Goal: Task Accomplishment & Management: Use online tool/utility

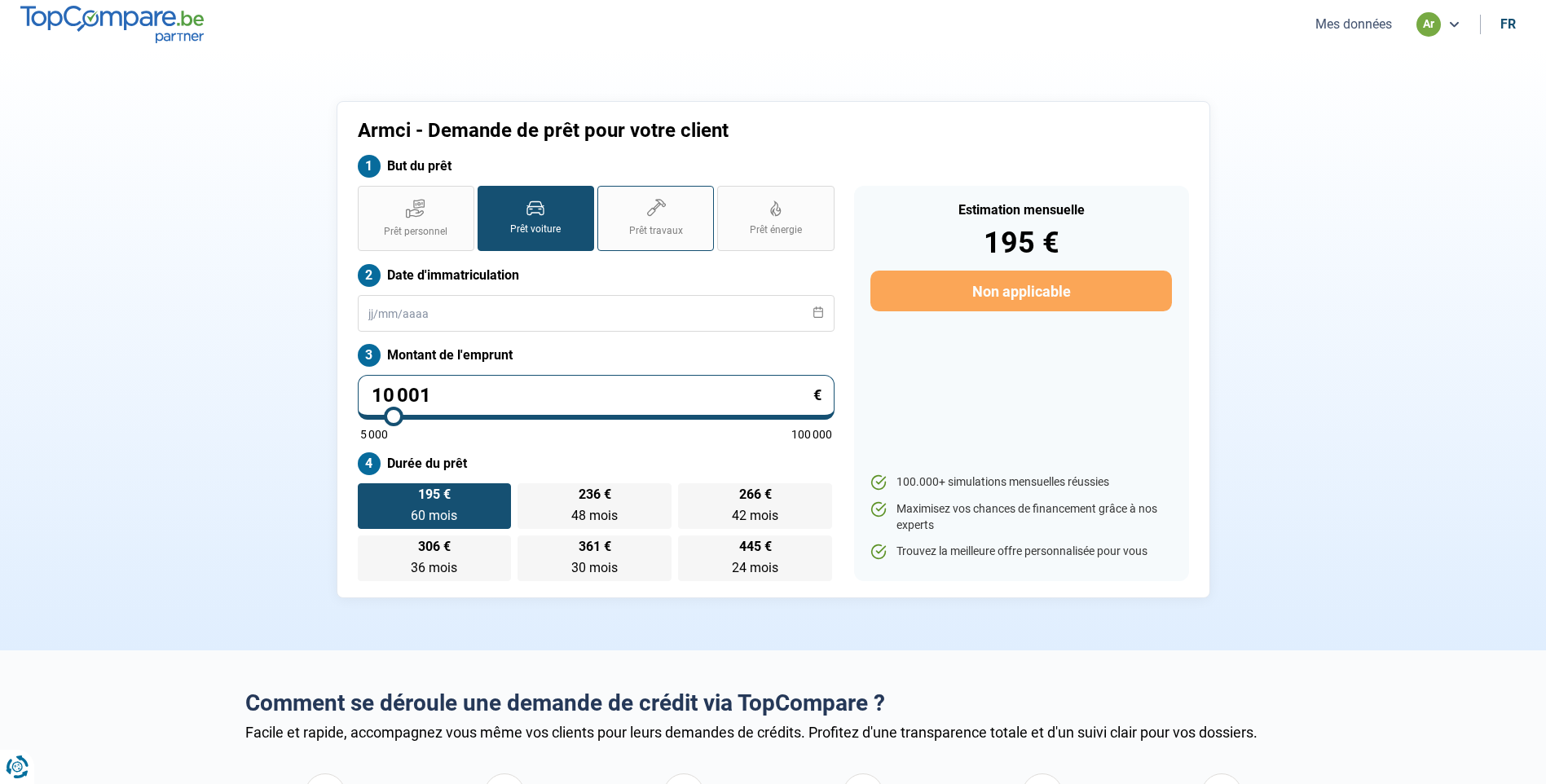
click at [660, 219] on label "Prêt travaux" at bounding box center [655, 219] width 116 height 65
click at [607, 196] on input "Prêt travaux" at bounding box center [602, 191] width 10 height 10
radio input "true"
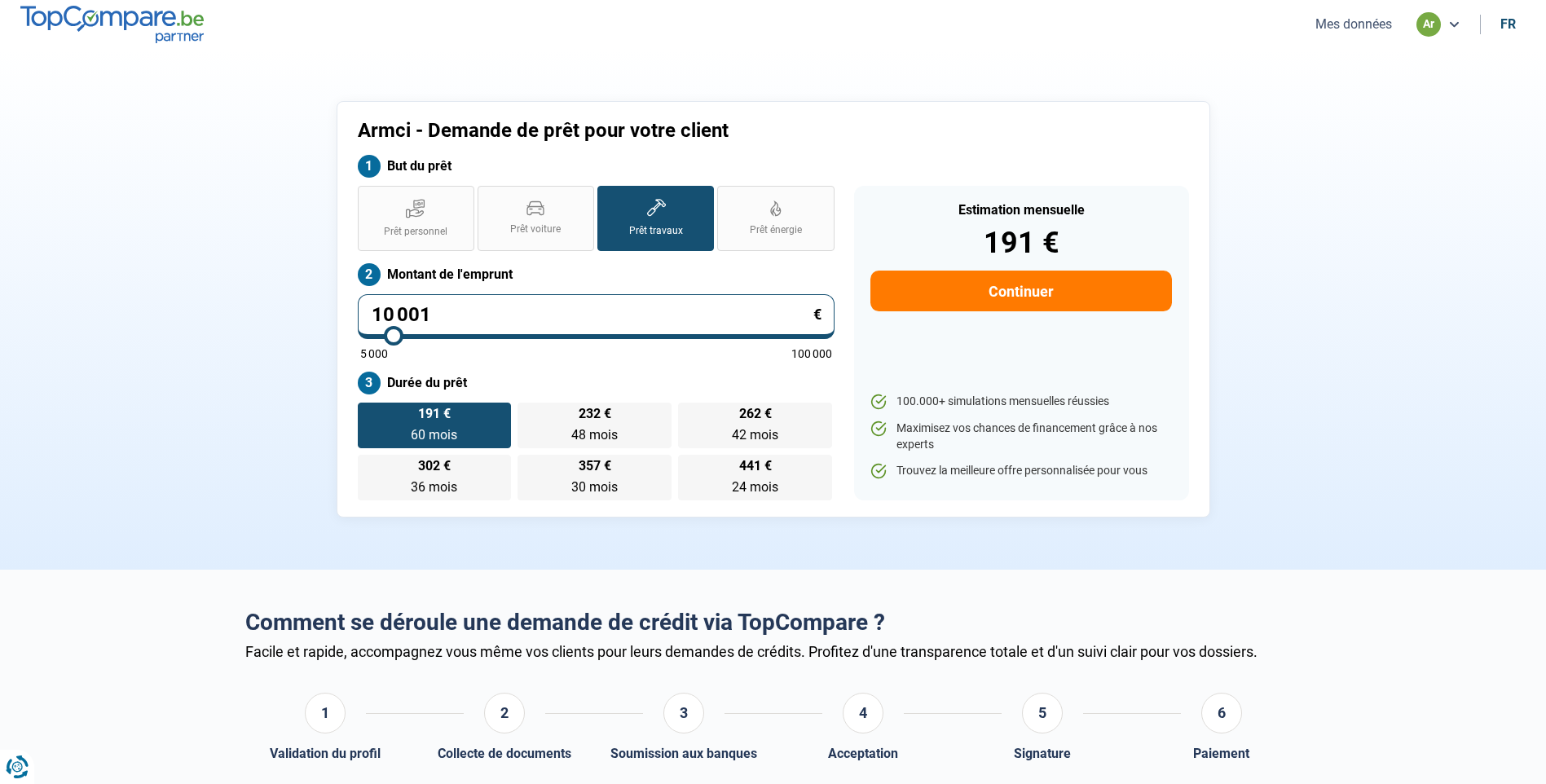
drag, startPoint x: 436, startPoint y: 310, endPoint x: 374, endPoint y: 316, distance: 62.3
click at [374, 316] on input "10 001" at bounding box center [596, 316] width 476 height 45
type input "1"
type input "5000"
type input "10"
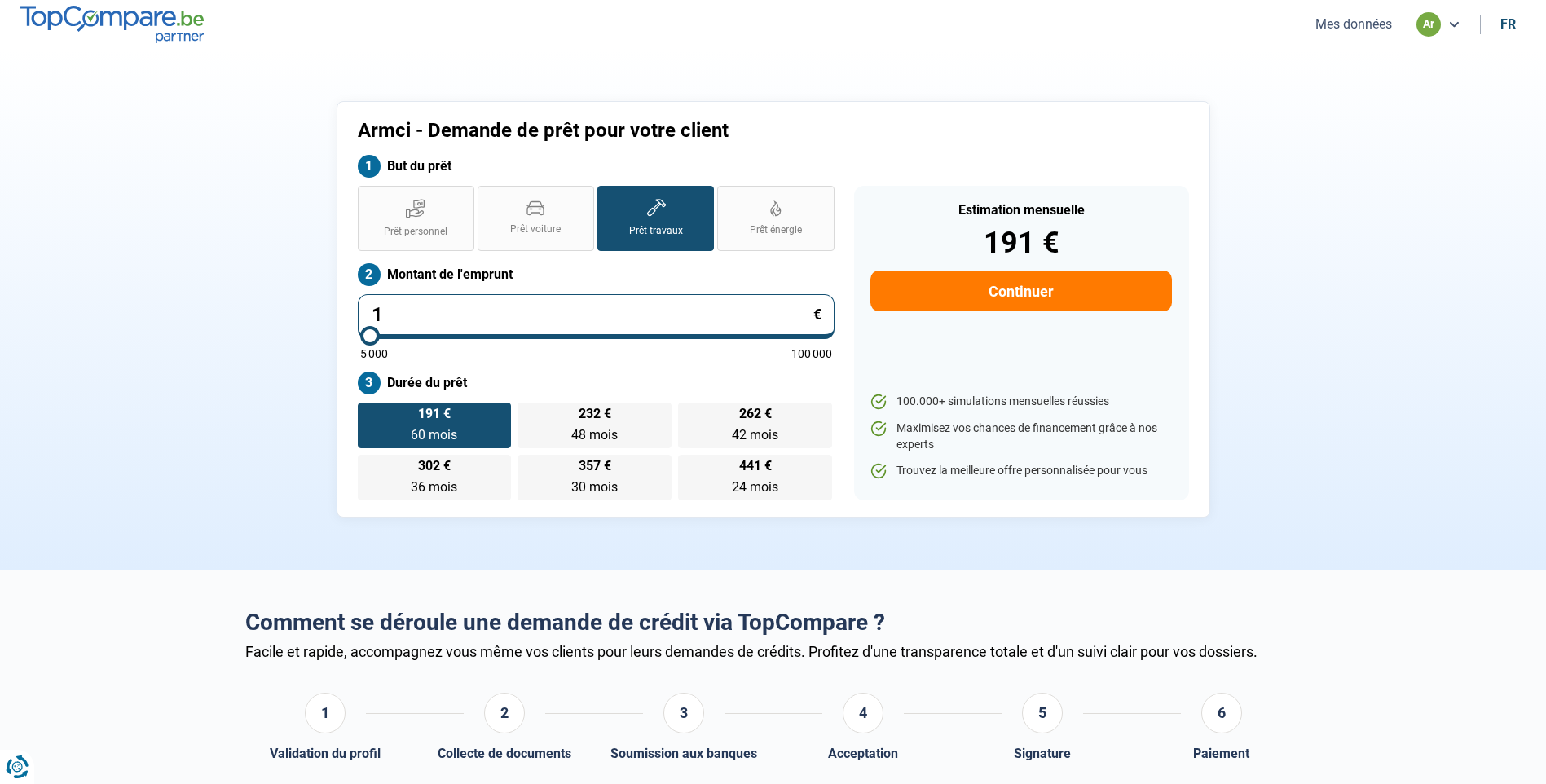
type input "5000"
type input "100"
type input "5000"
type input "1 000"
type input "5000"
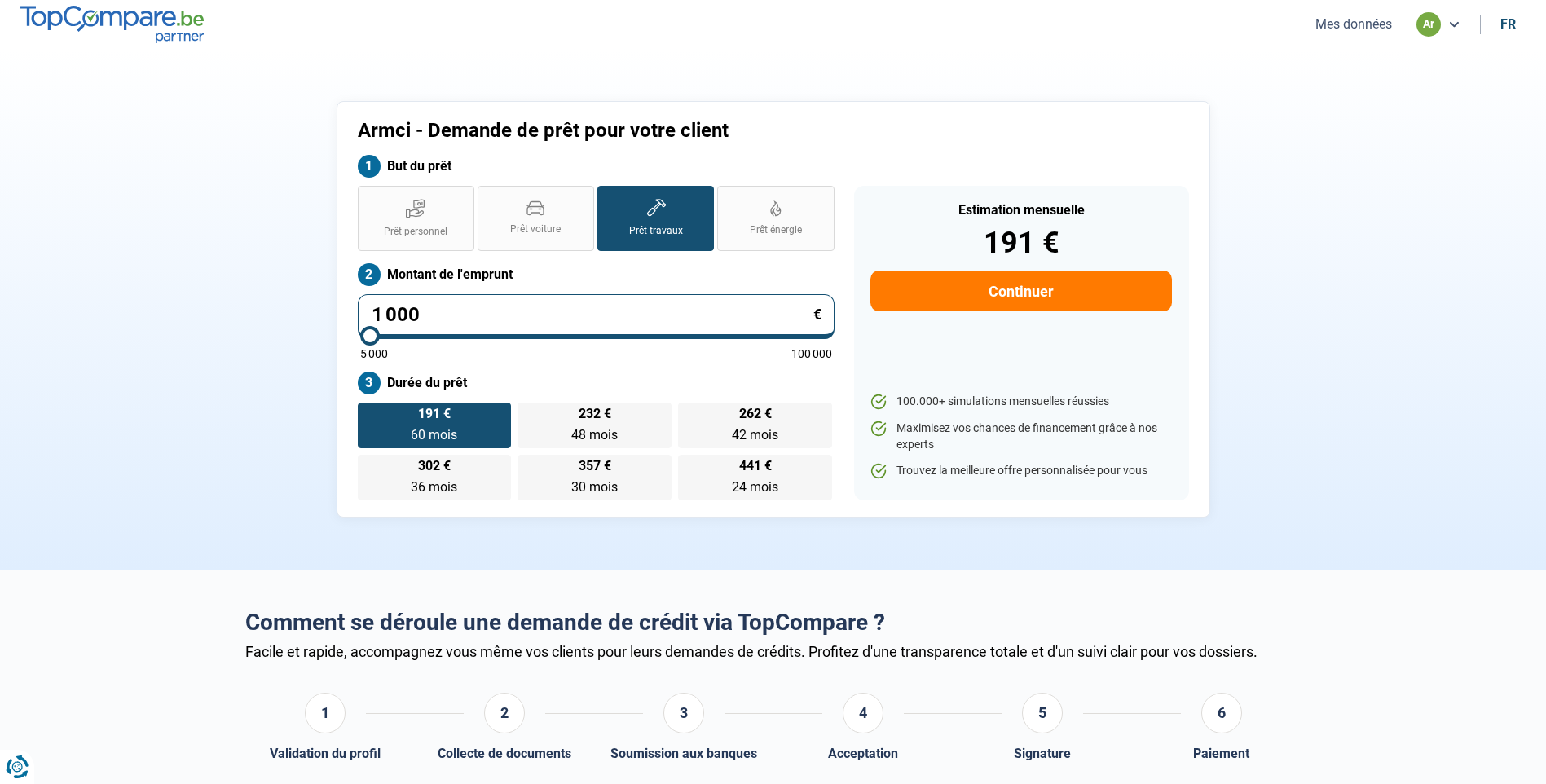
type input "10 000"
type input "10000"
radio input "true"
type input "10 000"
click at [589, 481] on span "24 mois" at bounding box center [594, 486] width 47 height 16
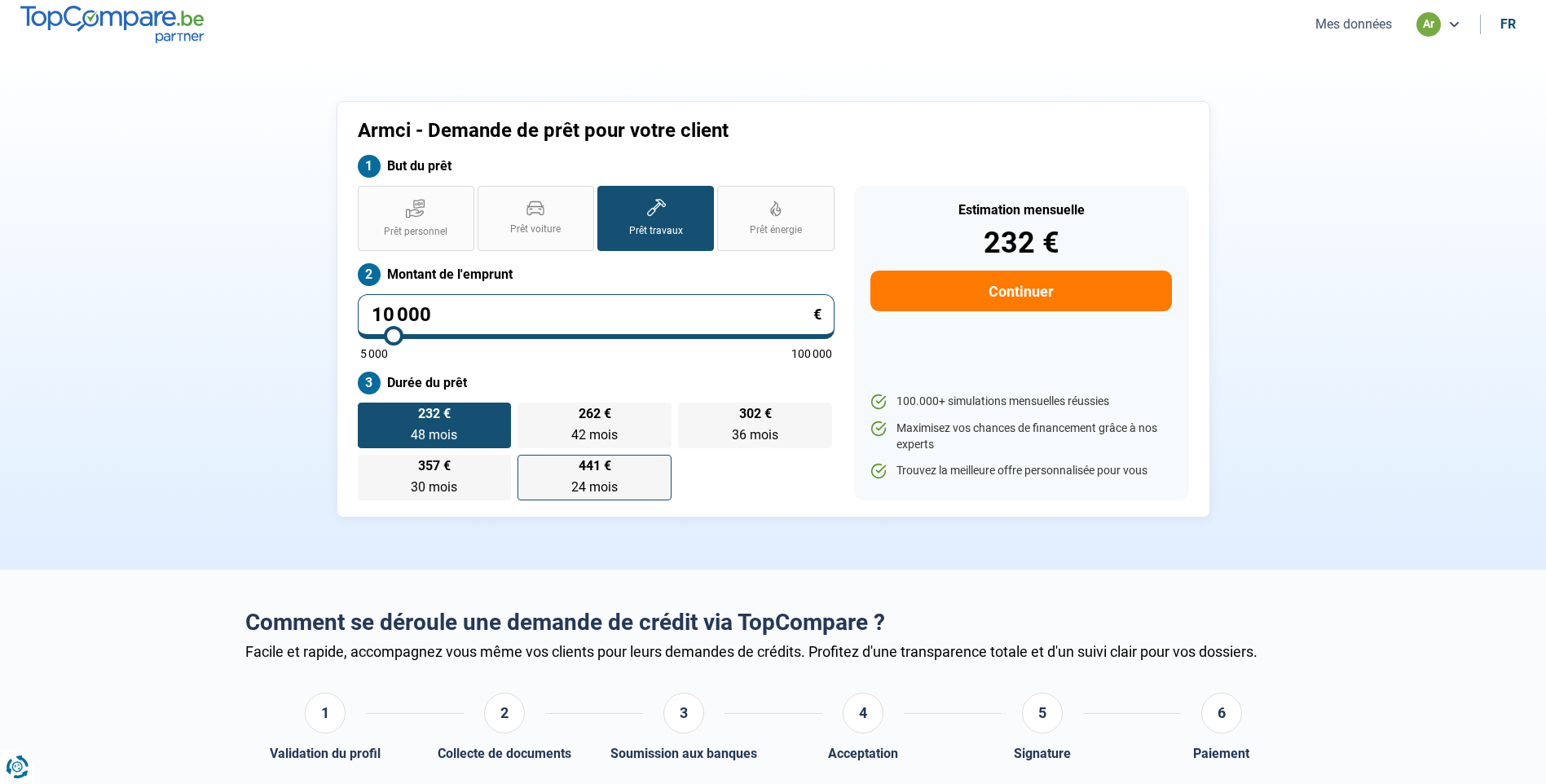
click at [528, 465] on input "441 € 24 mois 24 mois" at bounding box center [522, 459] width 10 height 10
radio input "true"
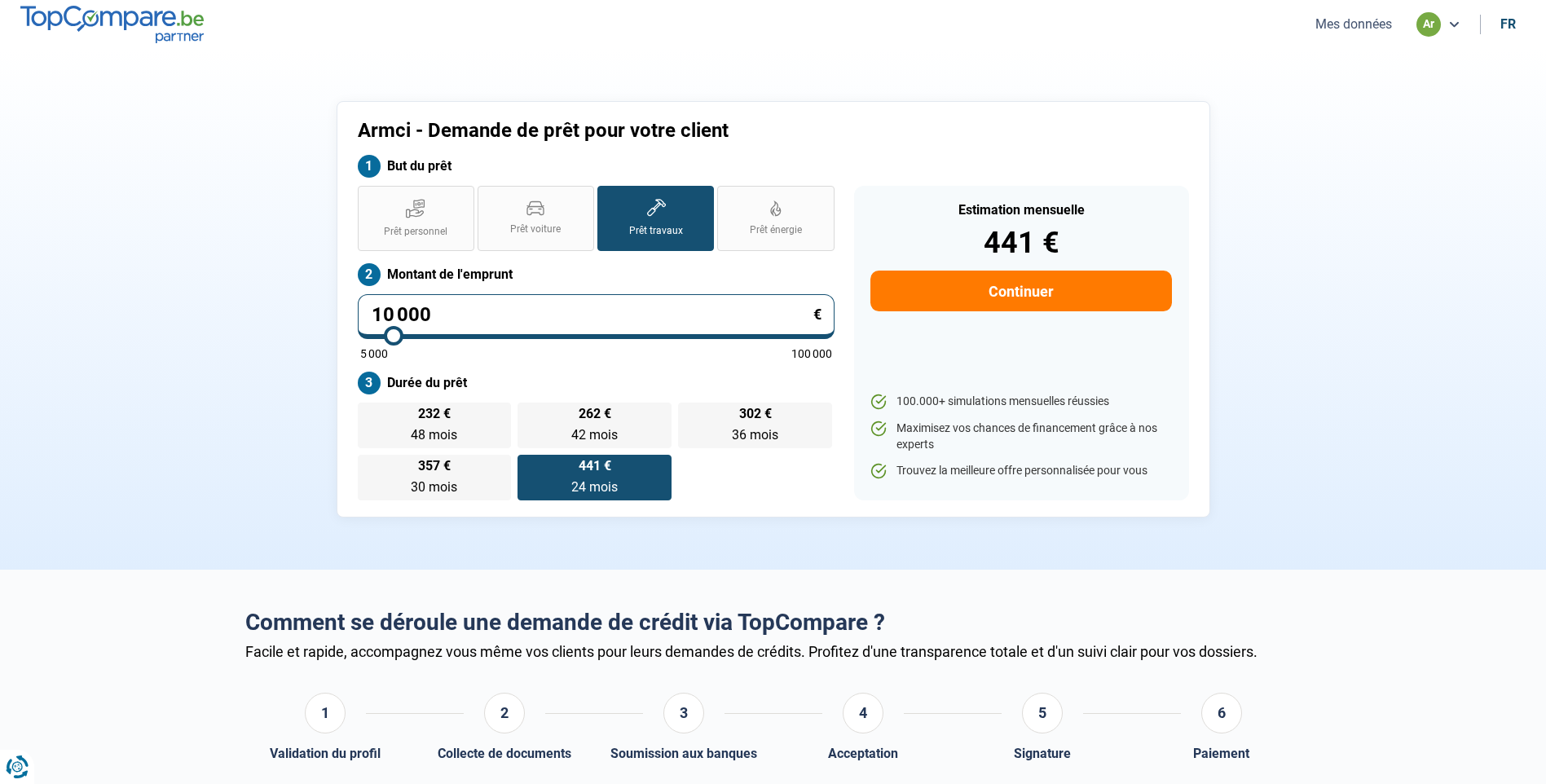
drag, startPoint x: 431, startPoint y: 313, endPoint x: 372, endPoint y: 316, distance: 59.1
click at [372, 316] on input "10 000" at bounding box center [596, 316] width 476 height 45
type input "2"
type input "5000"
type input "29"
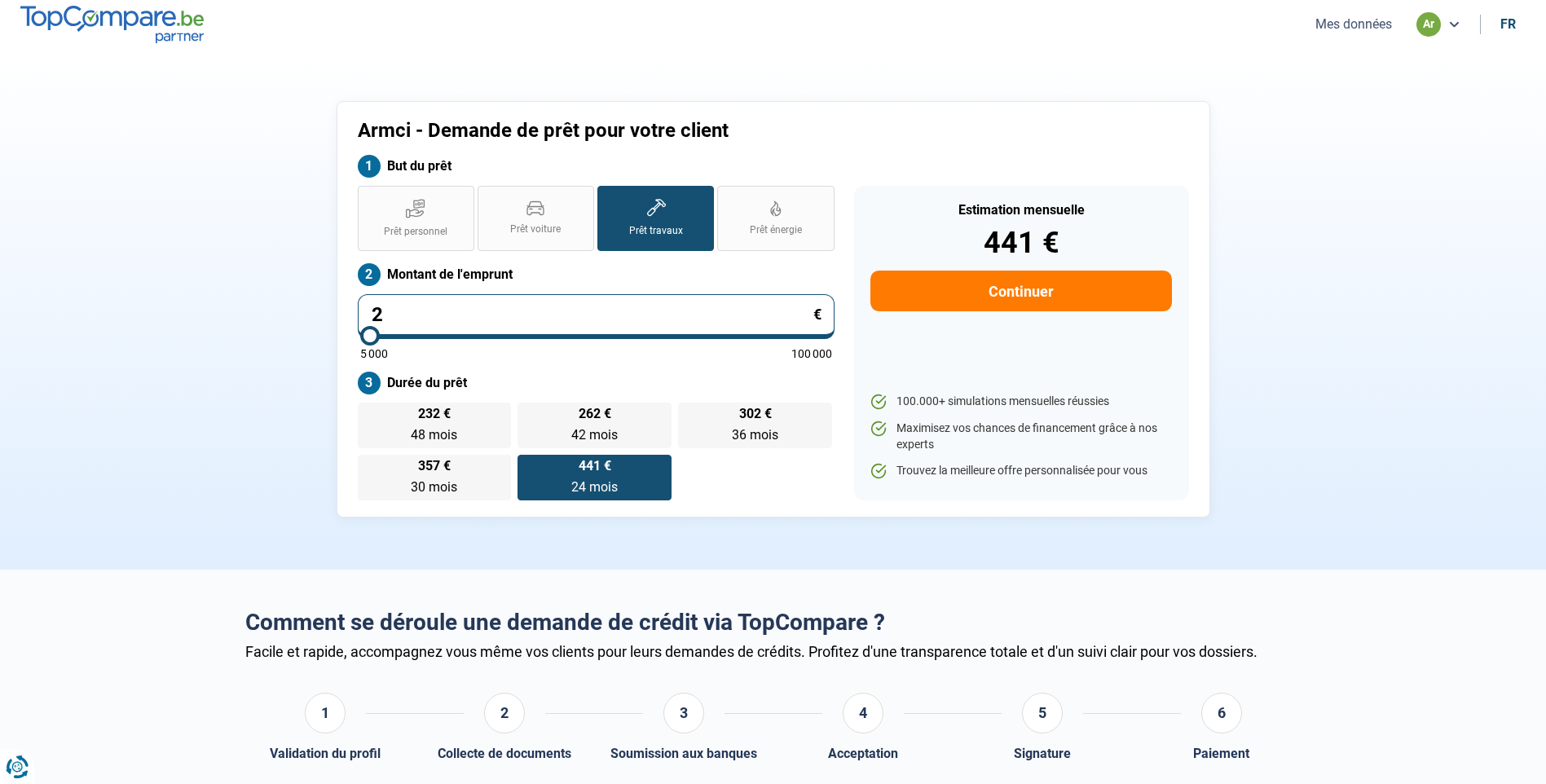
type input "5000"
type input "290"
type input "5000"
type input "2 900"
type input "5000"
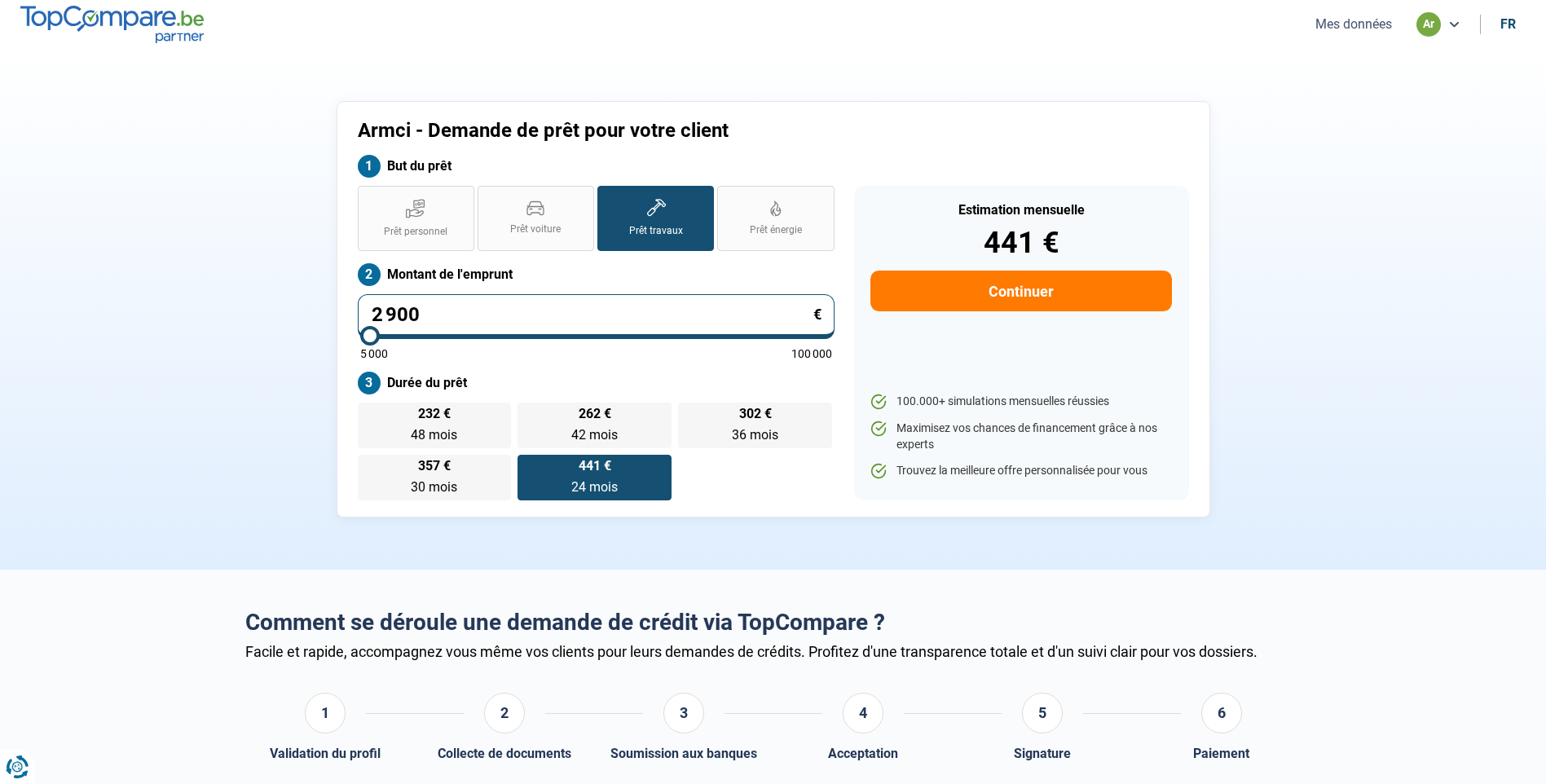
type input "29 000"
type input "29000"
type input "29 000"
radio input "false"
click at [535, 208] on icon at bounding box center [535, 207] width 18 height 16
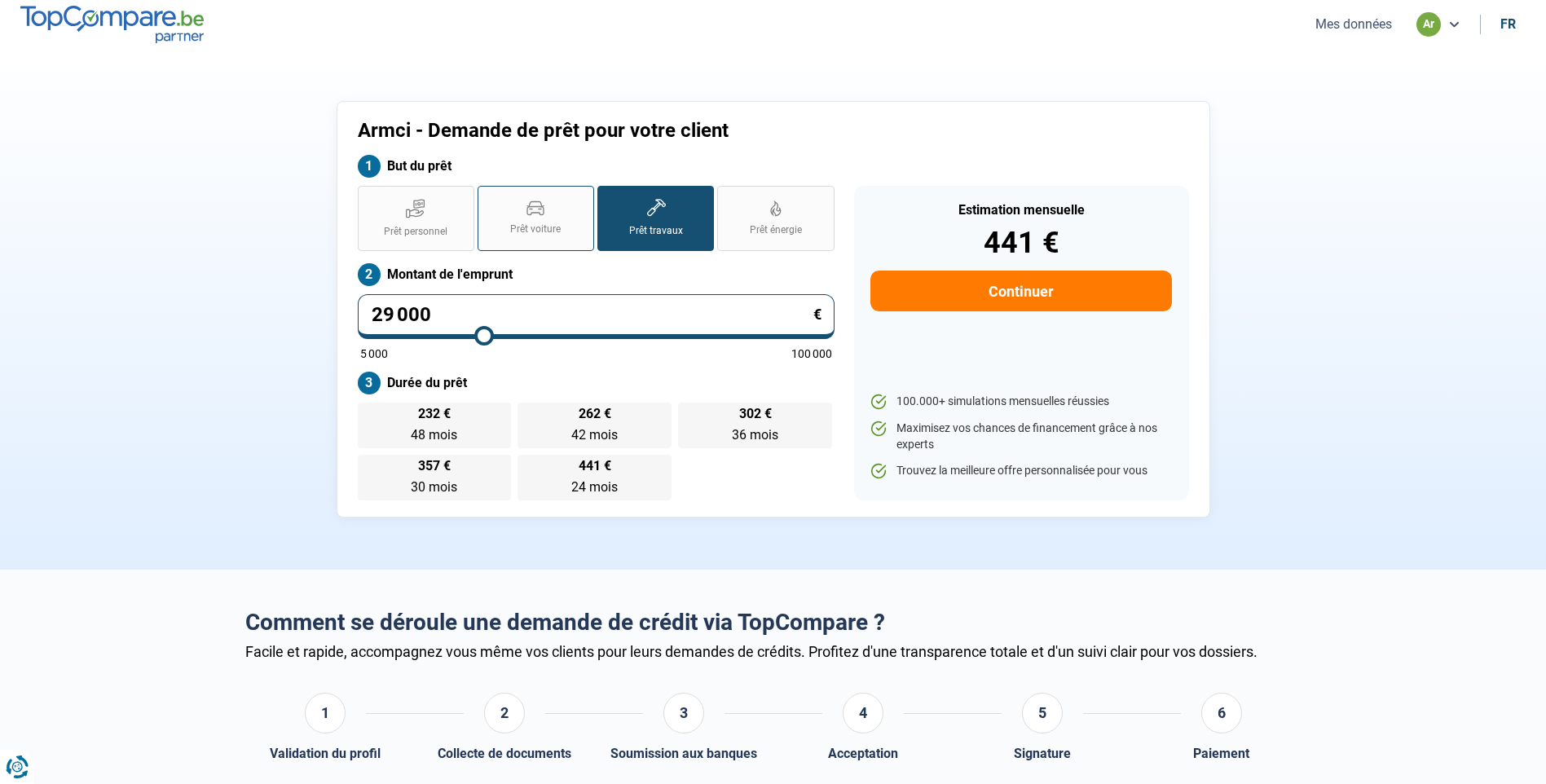
click at [488, 196] on input "Prêt voiture" at bounding box center [482, 191] width 10 height 10
radio input "true"
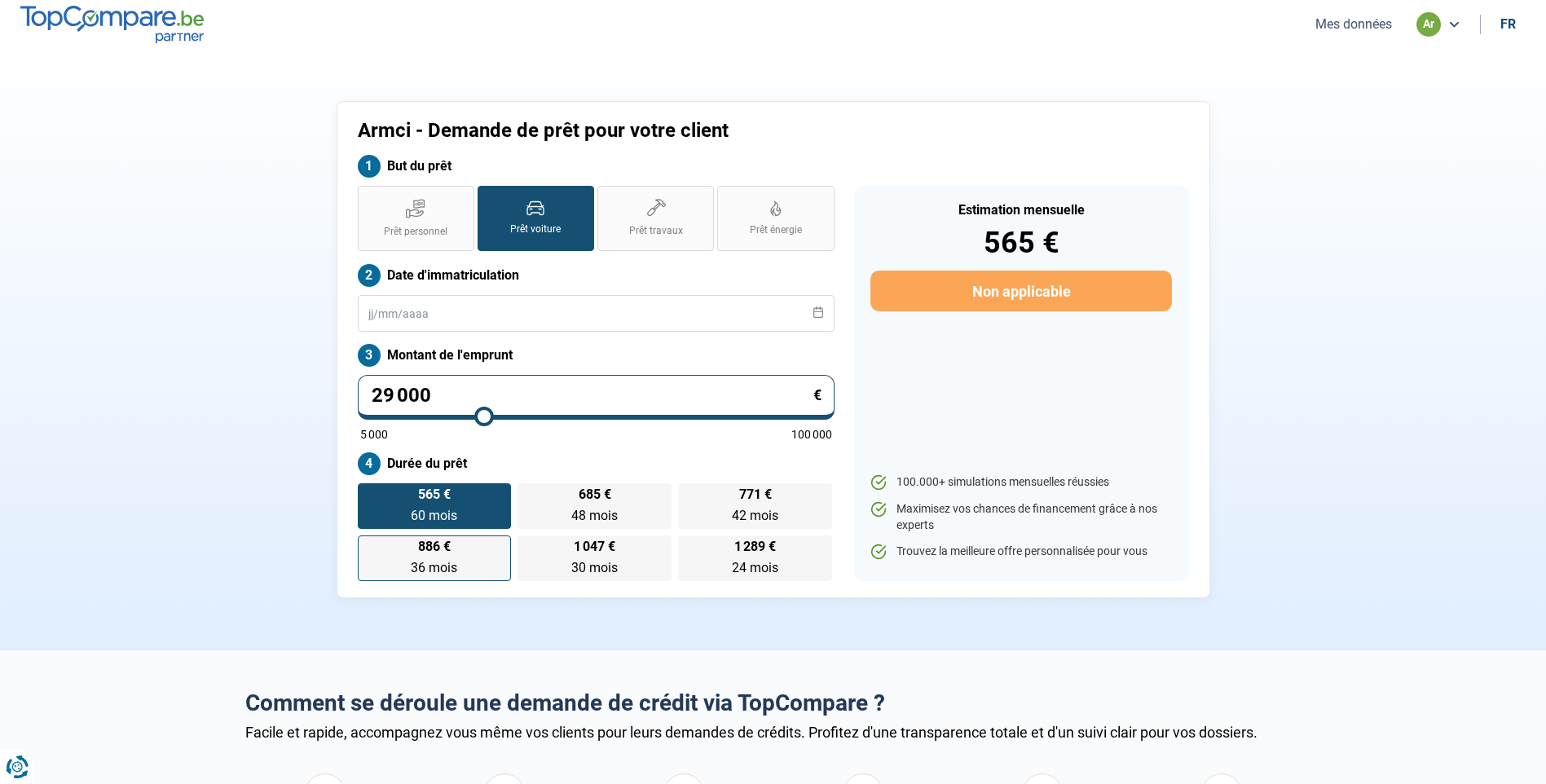
click at [445, 554] on label "886 € 36 mois 36 mois" at bounding box center [435, 557] width 154 height 46
click at [368, 546] on input "886 € 36 mois 36 mois" at bounding box center [363, 539] width 10 height 10
radio input "true"
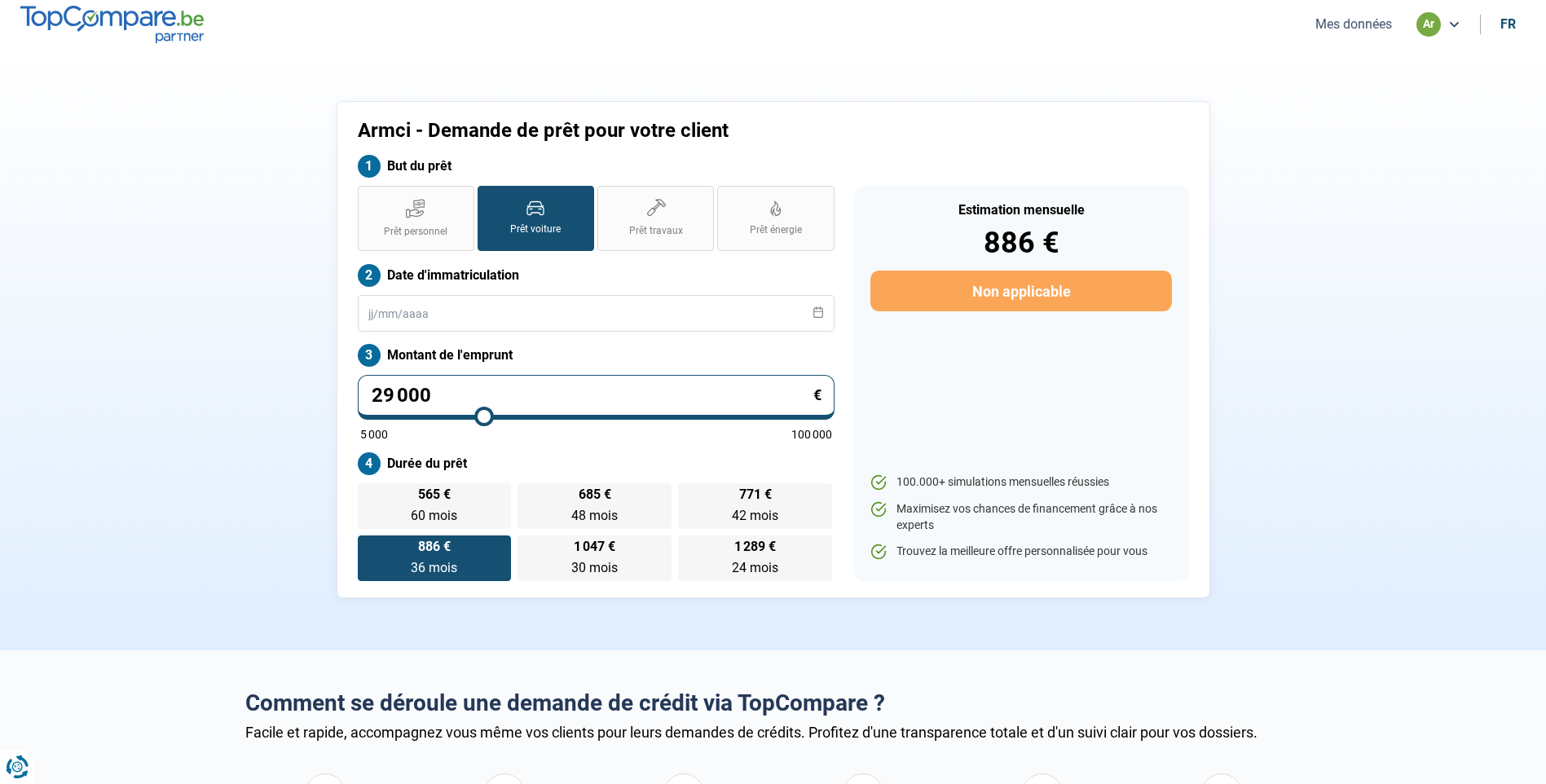
drag, startPoint x: 431, startPoint y: 392, endPoint x: 358, endPoint y: 395, distance: 73.1
click at [358, 395] on input "29 000" at bounding box center [596, 397] width 476 height 45
click at [233, 365] on section "Armci - Demande de prêt pour votre client But du prêt Prêt personnel Prêt voitu…" at bounding box center [773, 350] width 1546 height 601
